Goal: Navigation & Orientation: Find specific page/section

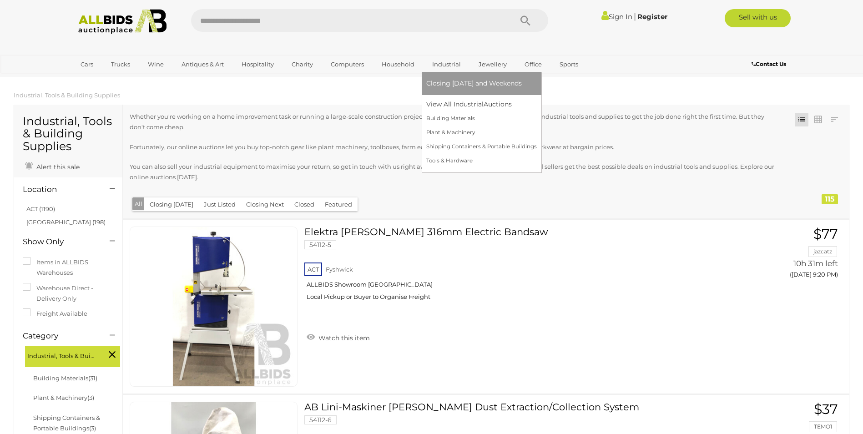
click at [441, 85] on span "Closing [DATE] and Weekends" at bounding box center [474, 83] width 96 height 8
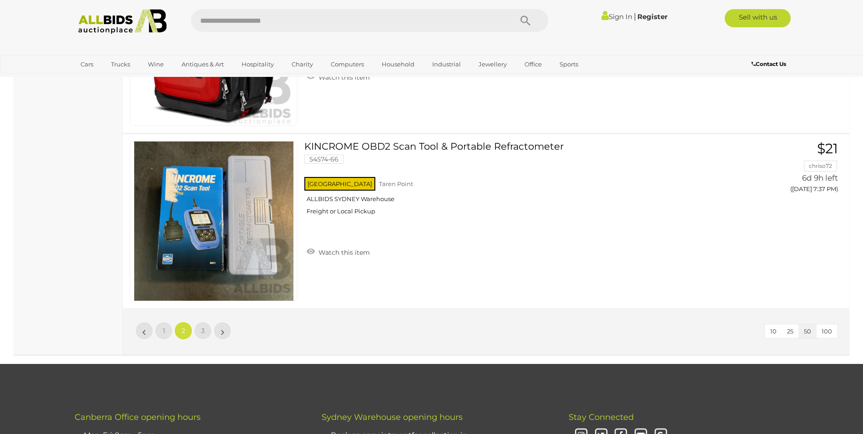
scroll to position [8689, 0]
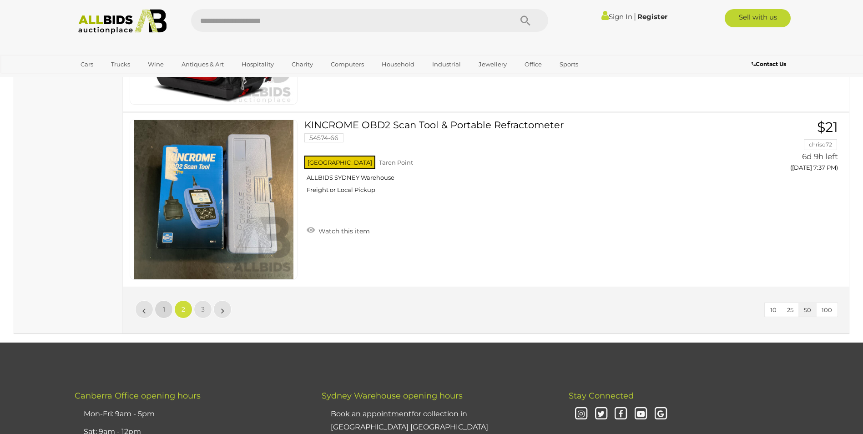
click at [169, 309] on link "1" at bounding box center [164, 309] width 18 height 18
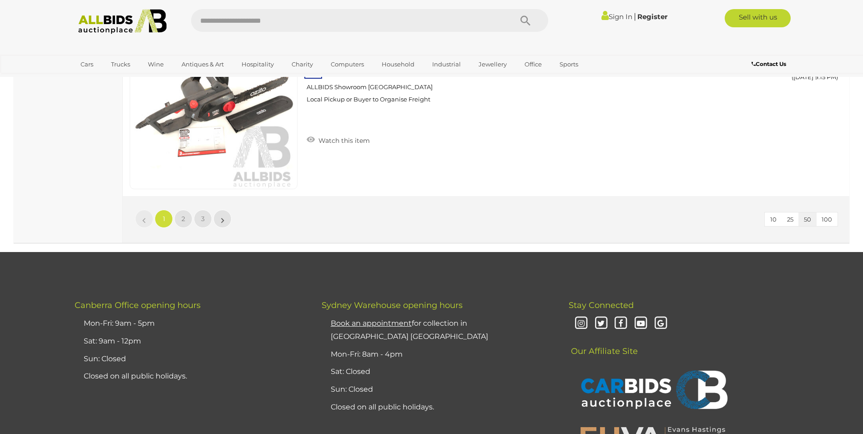
scroll to position [8780, 0]
click at [202, 220] on span "3" at bounding box center [203, 218] width 4 height 8
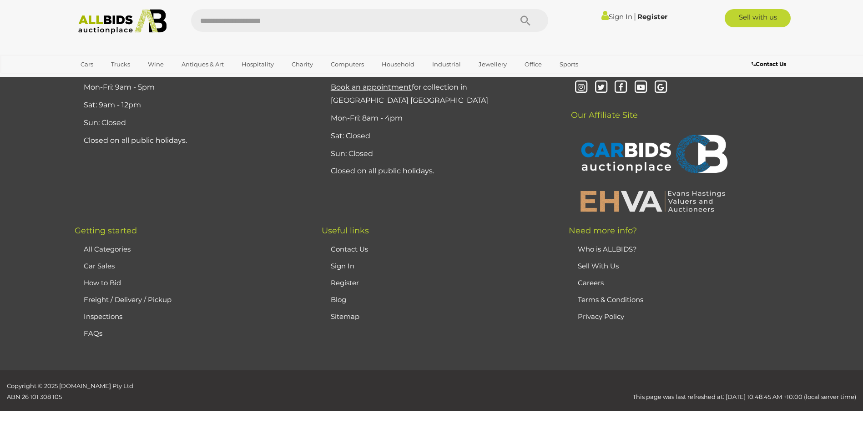
scroll to position [127, 0]
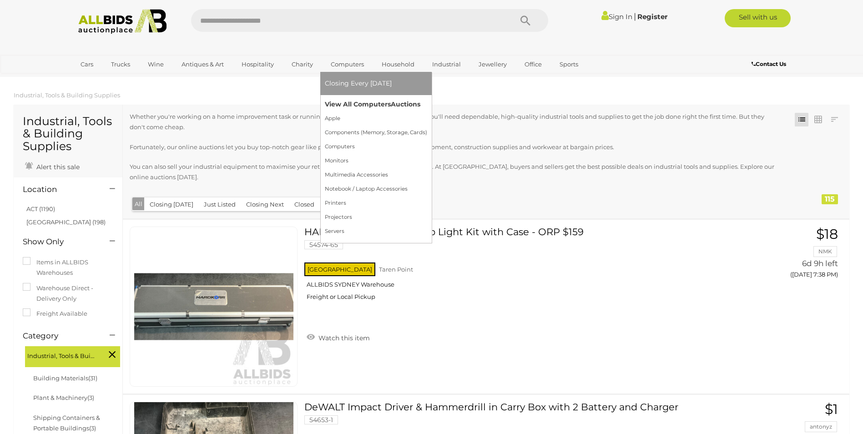
click at [348, 102] on link "View All Computers Auctions" at bounding box center [376, 104] width 102 height 14
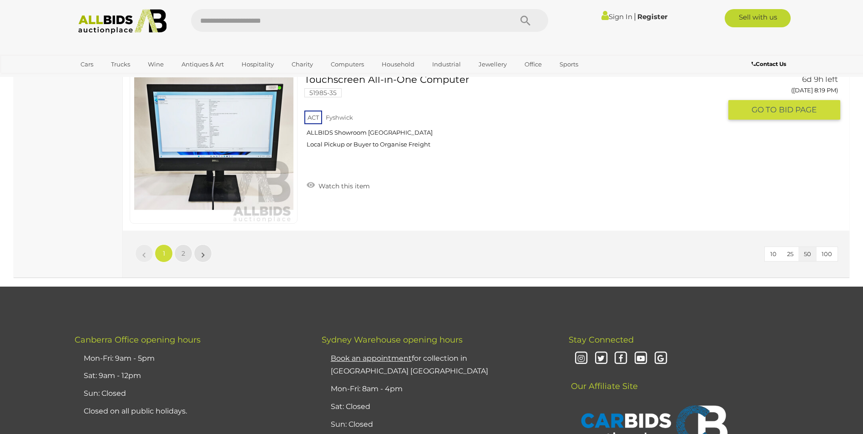
scroll to position [8735, 0]
